Goal: Transaction & Acquisition: Purchase product/service

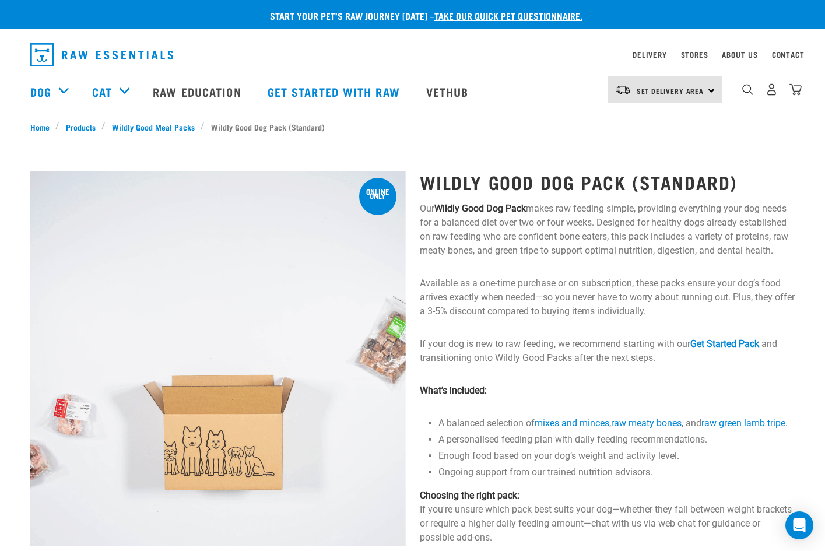
click at [50, 57] on img "dropdown navigation" at bounding box center [101, 54] width 143 height 23
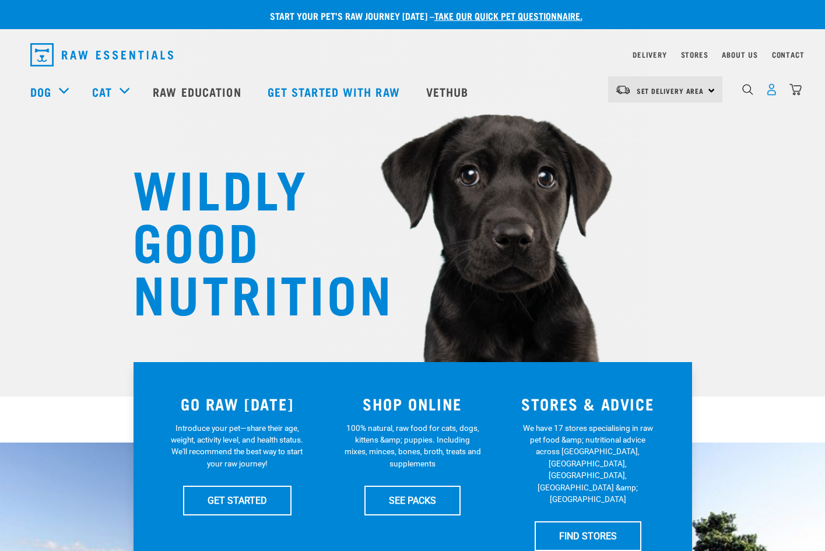
click at [769, 94] on img "dropdown navigation" at bounding box center [771, 89] width 12 height 12
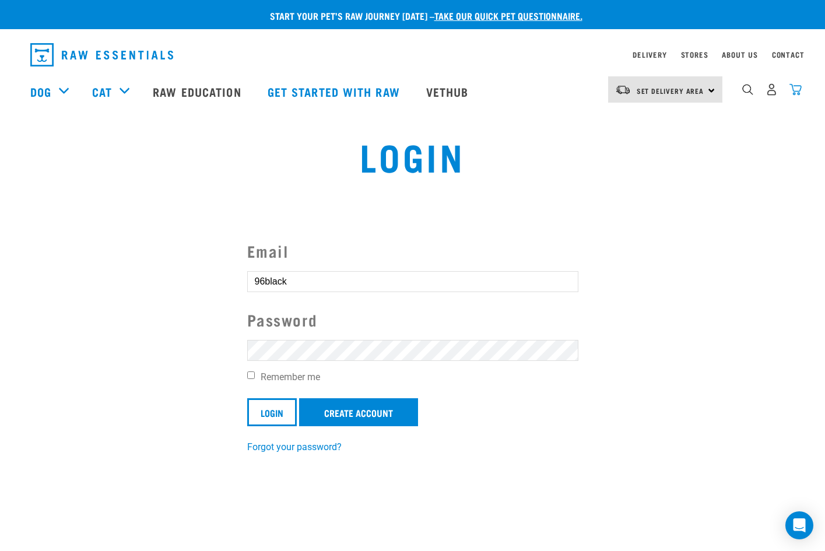
click at [793, 93] on img "dropdown navigation" at bounding box center [795, 89] width 12 height 12
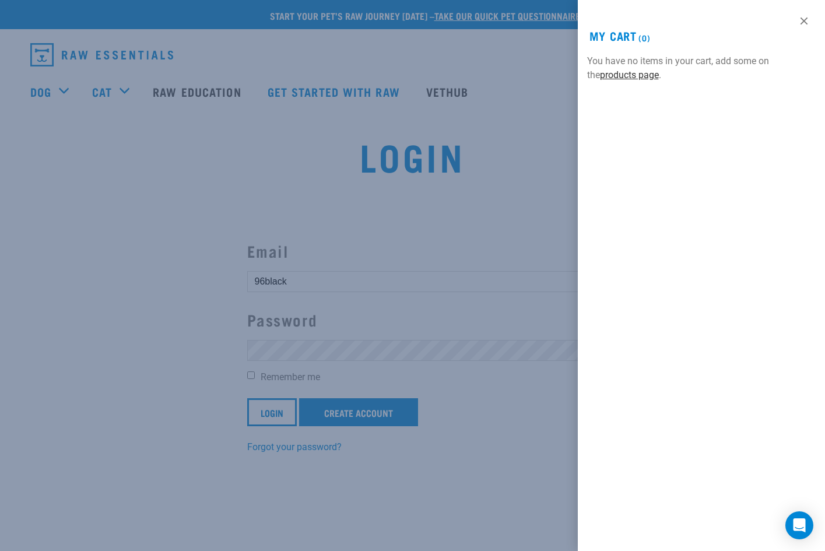
click at [632, 74] on link "products page" at bounding box center [629, 74] width 59 height 11
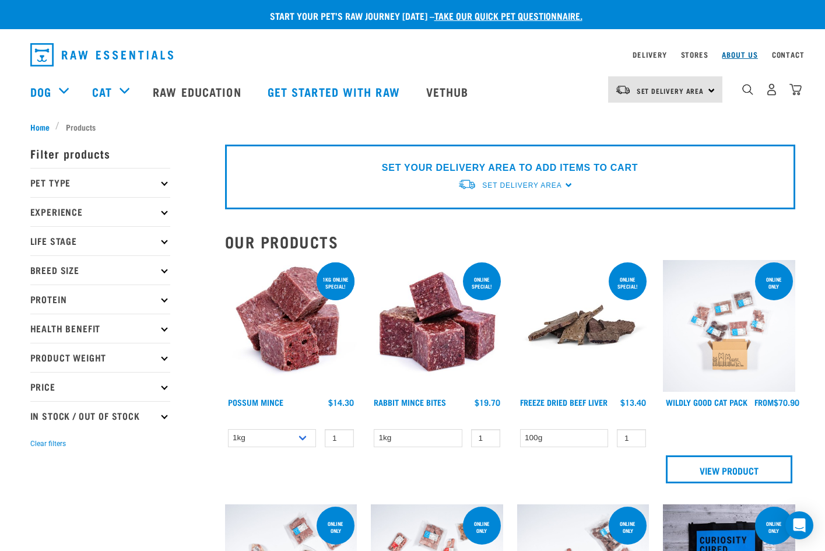
click at [749, 52] on link "About Us" at bounding box center [739, 54] width 36 height 4
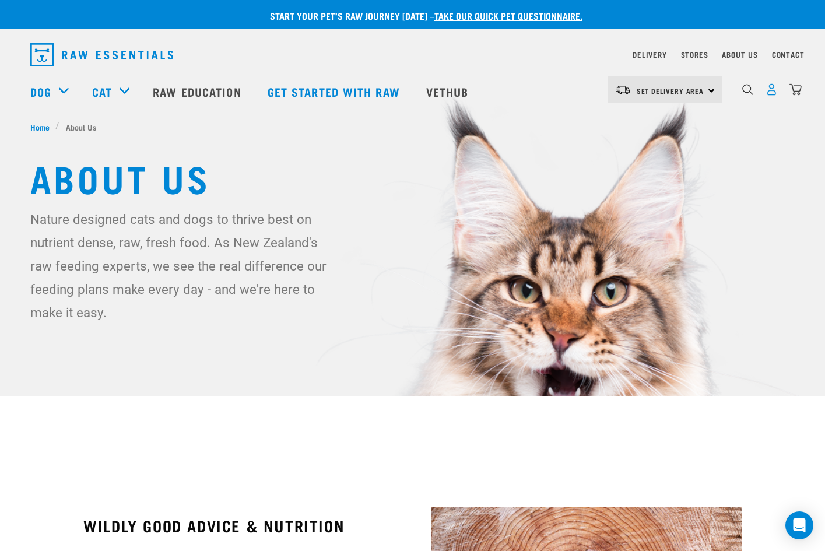
click at [769, 89] on img "dropdown navigation" at bounding box center [771, 89] width 12 height 12
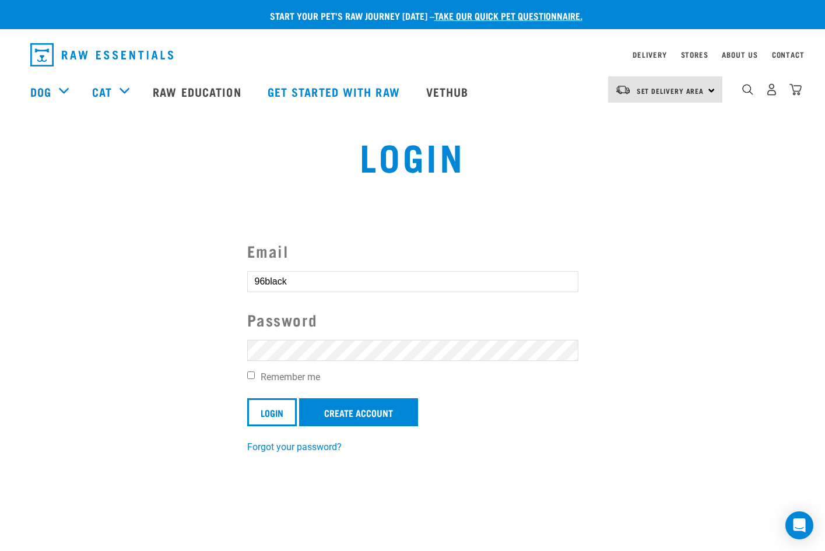
click at [79, 51] on img "dropdown navigation" at bounding box center [101, 54] width 143 height 23
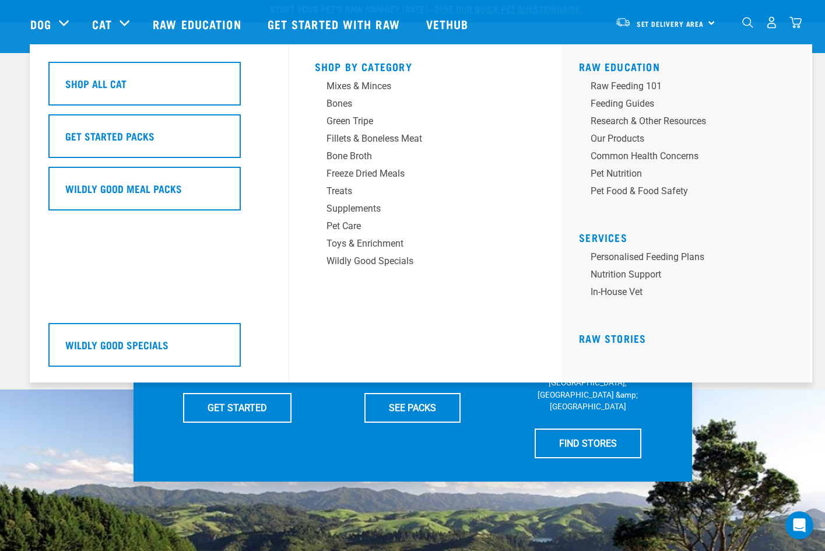
scroll to position [621, 0]
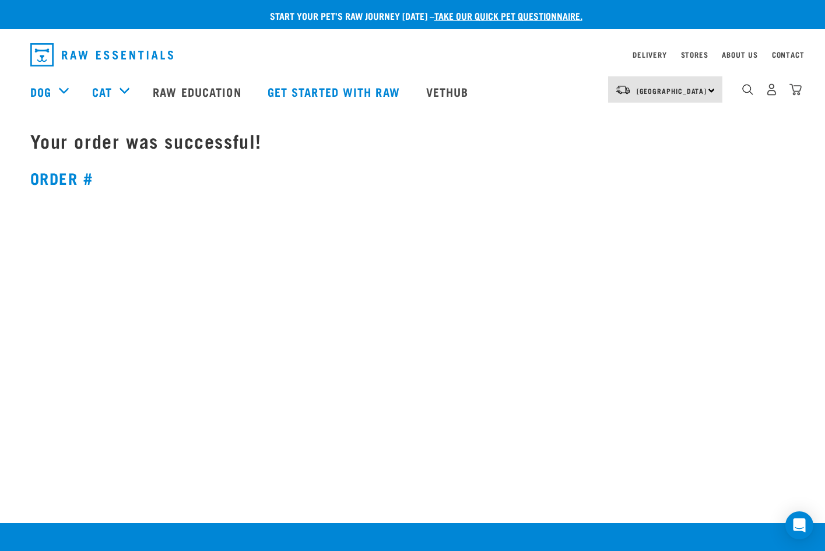
click at [193, 26] on div "Start your pet’s raw journey [DATE] – take our quick pet questionnaire." at bounding box center [421, 23] width 825 height 29
click at [151, 29] on div "Start your pet’s raw journey [DATE] – take our quick pet questionnaire." at bounding box center [421, 23] width 825 height 29
